Goal: Information Seeking & Learning: Learn about a topic

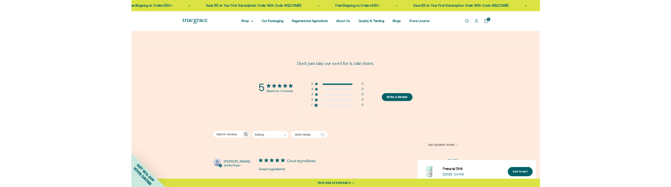
scroll to position [1274, 0]
